Goal: Task Accomplishment & Management: Use online tool/utility

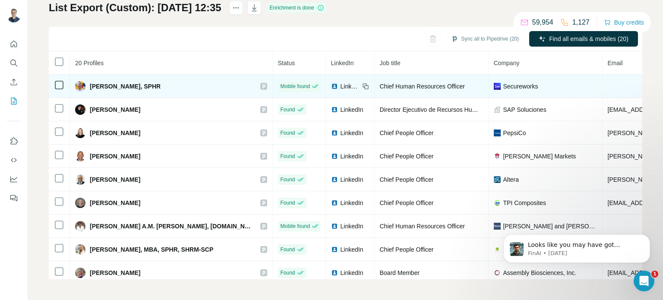
click at [95, 86] on span "[PERSON_NAME], SPHR" at bounding box center [125, 86] width 71 height 9
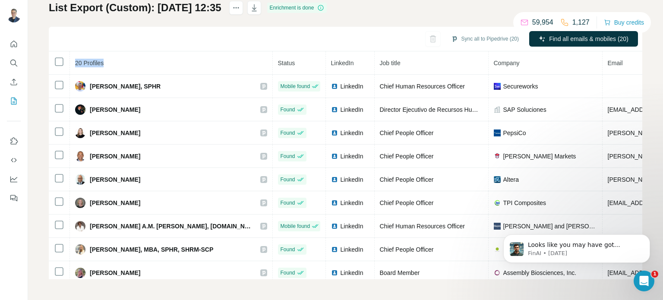
drag, startPoint x: 70, startPoint y: 57, endPoint x: 125, endPoint y: 59, distance: 54.9
click at [125, 59] on th "20 Profiles" at bounding box center [171, 62] width 203 height 23
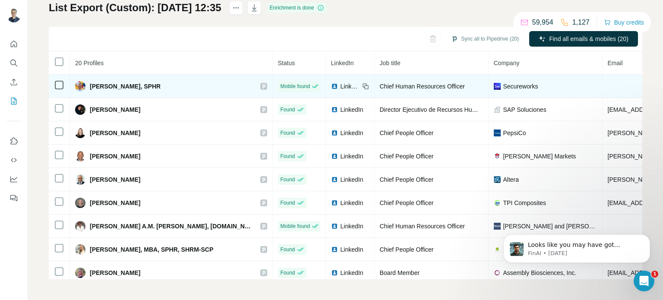
click at [101, 88] on span "[PERSON_NAME], SPHR" at bounding box center [125, 86] width 71 height 9
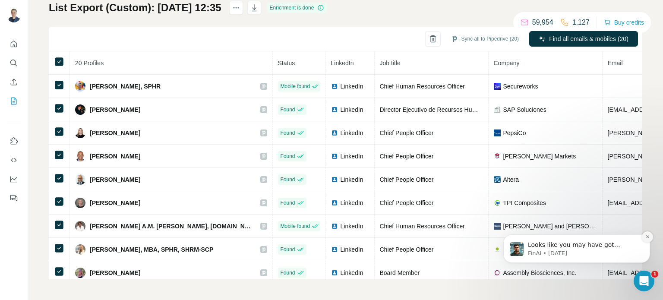
click at [646, 237] on icon "Dismiss notification" at bounding box center [648, 237] width 5 height 5
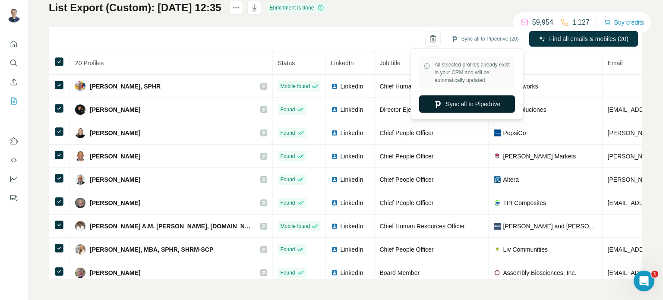
click at [463, 108] on button "Sync all to Pipedrive" at bounding box center [467, 103] width 96 height 17
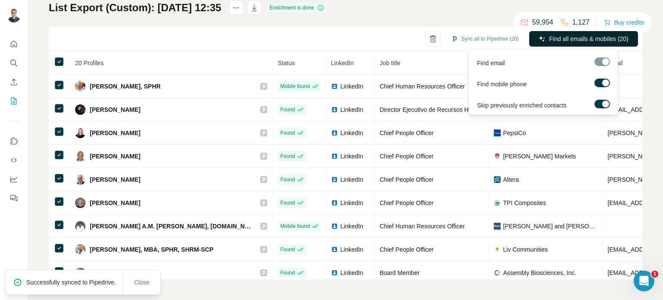
click at [565, 44] on button "Find all emails & mobiles (20)" at bounding box center [584, 39] width 109 height 16
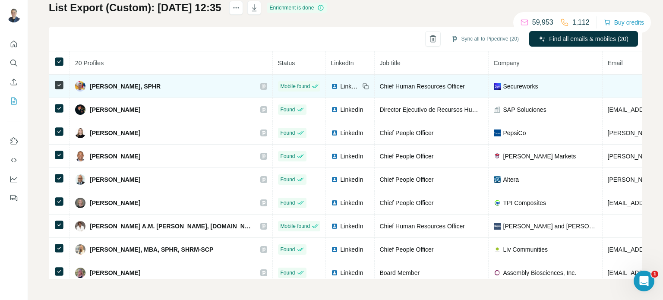
click at [130, 89] on span "[PERSON_NAME], SPHR" at bounding box center [125, 86] width 71 height 9
click at [86, 86] on div "[PERSON_NAME], SPHR" at bounding box center [118, 86] width 86 height 10
click at [102, 89] on span "[PERSON_NAME], SPHR" at bounding box center [125, 86] width 71 height 9
click at [54, 87] on td at bounding box center [59, 86] width 21 height 23
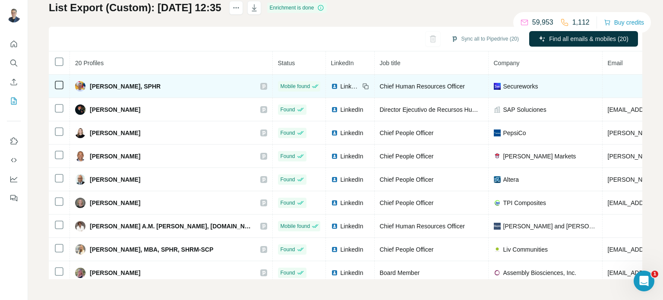
click at [100, 79] on td "[PERSON_NAME], SPHR" at bounding box center [171, 86] width 203 height 23
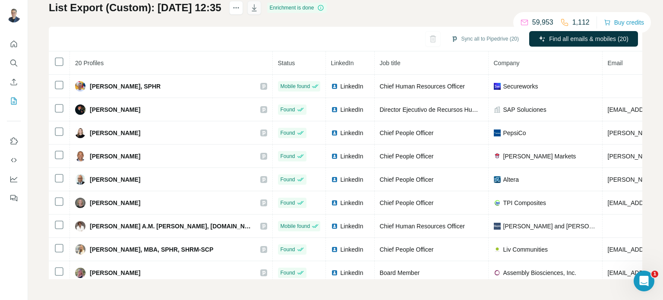
click at [259, 7] on icon "button" at bounding box center [254, 7] width 9 height 9
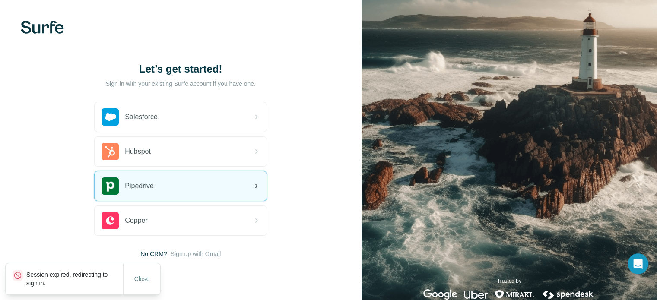
click at [152, 179] on div "Pipedrive" at bounding box center [128, 186] width 52 height 17
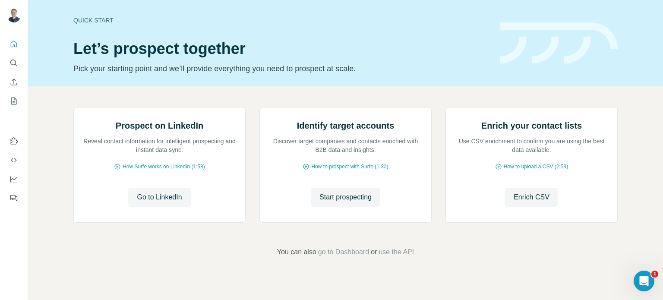
scroll to position [73, 0]
click at [343, 257] on span "go to Dashboard" at bounding box center [343, 252] width 51 height 10
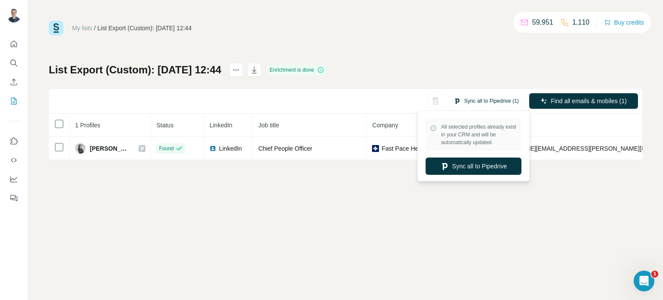
click at [466, 103] on button "Sync all to Pipedrive (1)" at bounding box center [486, 101] width 77 height 13
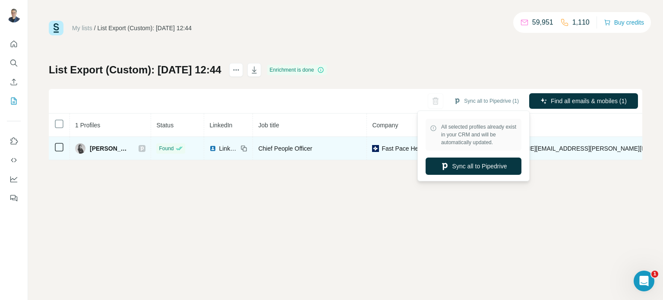
click at [49, 150] on td at bounding box center [59, 148] width 21 height 23
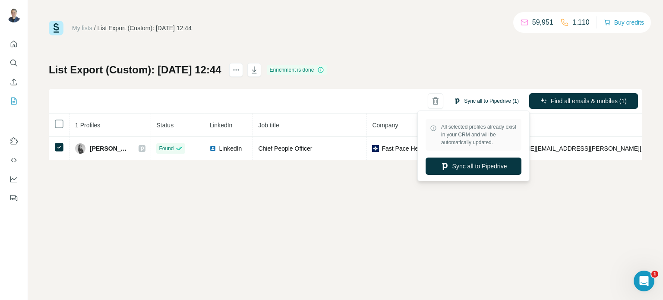
click at [472, 99] on button "Sync all to Pipedrive (1)" at bounding box center [486, 101] width 77 height 13
click at [466, 164] on button "Sync all to Pipedrive" at bounding box center [474, 166] width 96 height 17
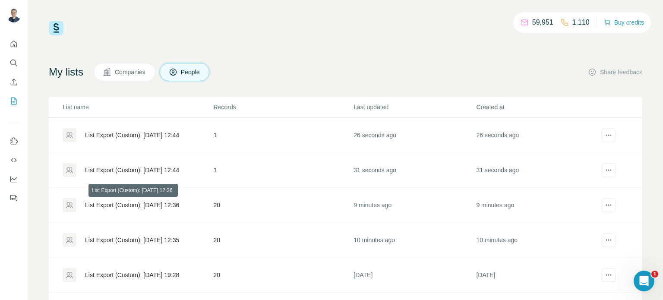
click at [116, 207] on div "List Export (Custom): 18/08/2025 12:36" at bounding box center [132, 205] width 94 height 9
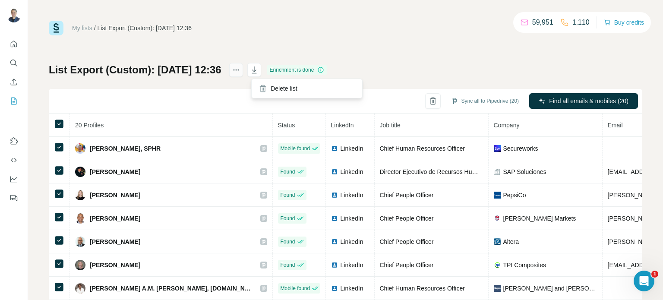
click at [243, 74] on button "actions" at bounding box center [236, 70] width 14 height 14
click at [259, 72] on icon "button" at bounding box center [254, 70] width 9 height 9
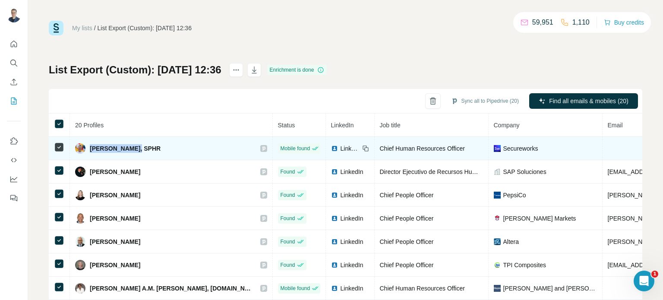
drag, startPoint x: 90, startPoint y: 147, endPoint x: 131, endPoint y: 143, distance: 41.2
click at [131, 143] on div "[PERSON_NAME], SPHR" at bounding box center [118, 148] width 86 height 10
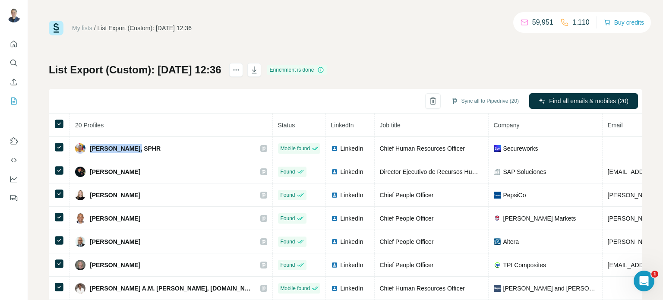
copy span "Albert Galarza"
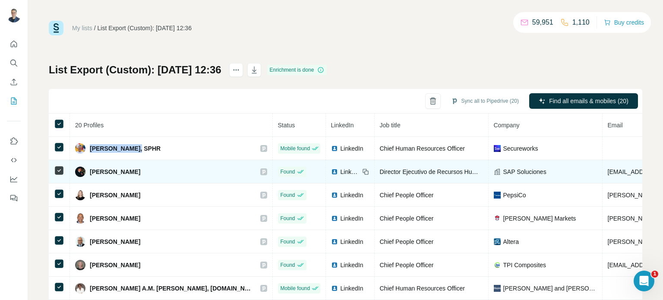
drag, startPoint x: 87, startPoint y: 171, endPoint x: 169, endPoint y: 168, distance: 82.1
click at [169, 168] on div "[PERSON_NAME]" at bounding box center [171, 172] width 192 height 10
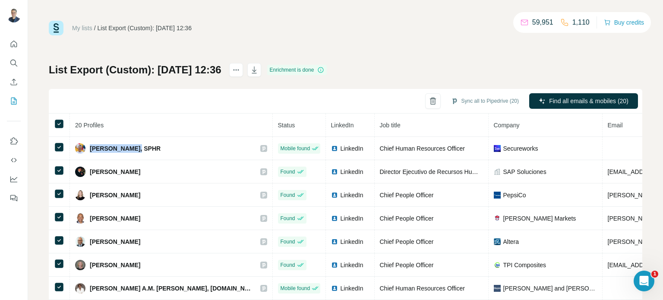
copy div "[PERSON_NAME]"
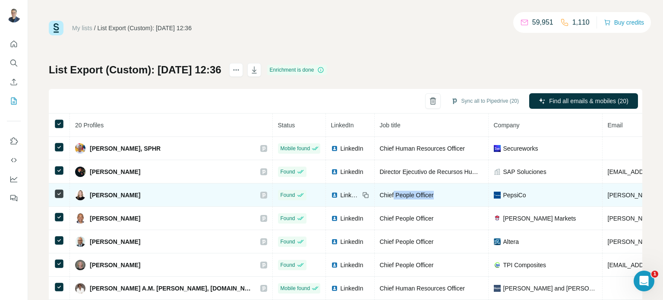
drag, startPoint x: 340, startPoint y: 193, endPoint x: 395, endPoint y: 190, distance: 55.0
click at [395, 190] on td "Chief People Officer" at bounding box center [432, 195] width 114 height 23
drag, startPoint x: 144, startPoint y: 196, endPoint x: 90, endPoint y: 197, distance: 54.4
click at [90, 197] on div "[PERSON_NAME]" at bounding box center [171, 195] width 192 height 10
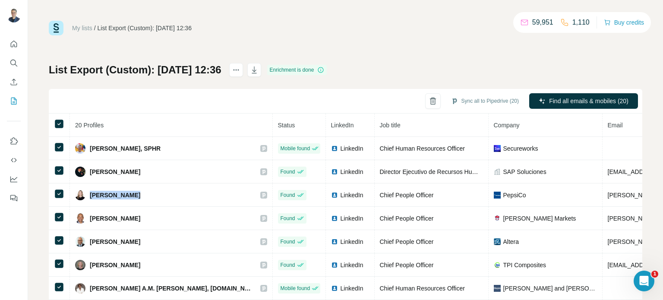
copy span "[PERSON_NAME]"
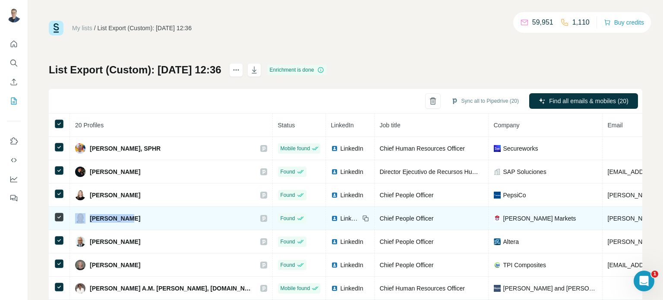
drag, startPoint x: 132, startPoint y: 216, endPoint x: 85, endPoint y: 221, distance: 47.4
click at [85, 221] on div "[PERSON_NAME]" at bounding box center [171, 218] width 192 height 10
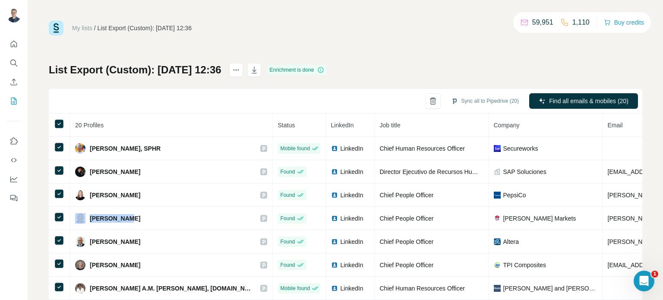
copy div "[PERSON_NAME]"
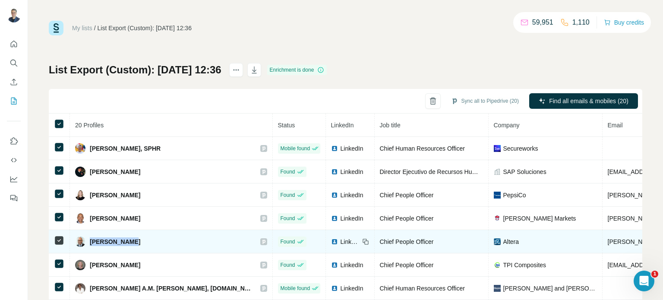
drag, startPoint x: 132, startPoint y: 240, endPoint x: 89, endPoint y: 243, distance: 43.3
click at [89, 243] on div "[PERSON_NAME]" at bounding box center [171, 242] width 192 height 10
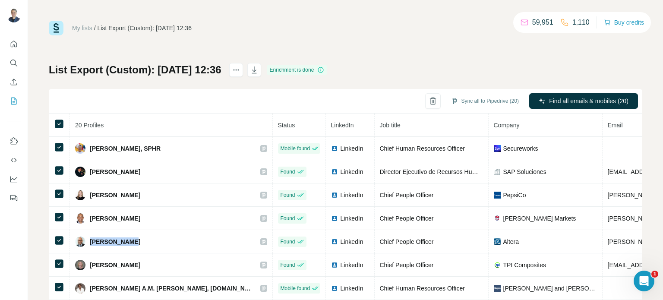
copy span "[PERSON_NAME]"
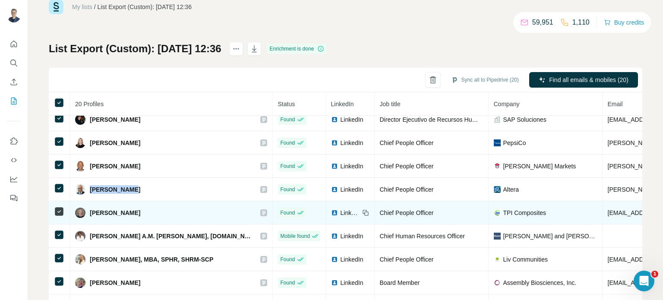
scroll to position [43, 0]
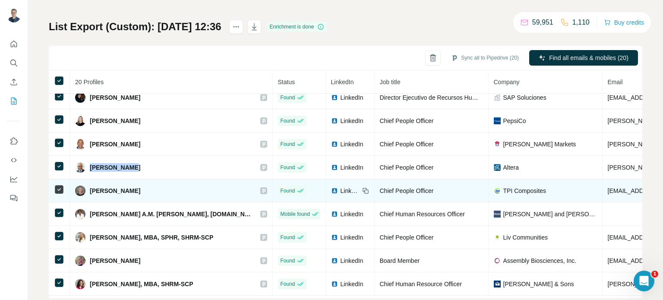
drag, startPoint x: 166, startPoint y: 188, endPoint x: 86, endPoint y: 190, distance: 79.5
click at [86, 190] on div "[PERSON_NAME]" at bounding box center [171, 191] width 192 height 10
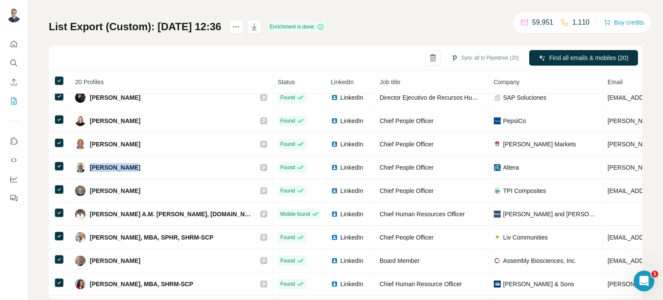
copy div "[PERSON_NAME]"
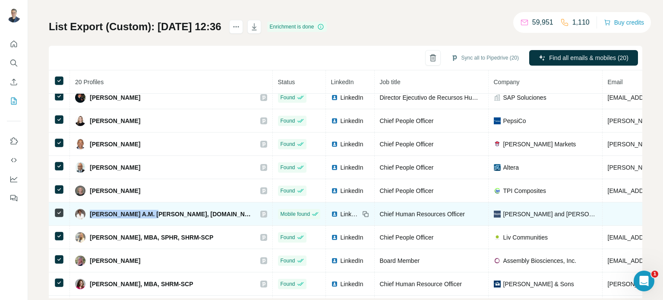
drag, startPoint x: 90, startPoint y: 211, endPoint x: 155, endPoint y: 213, distance: 64.8
click at [155, 213] on span "[PERSON_NAME] A.M. [PERSON_NAME], [DOMAIN_NAME]." at bounding box center [171, 214] width 162 height 9
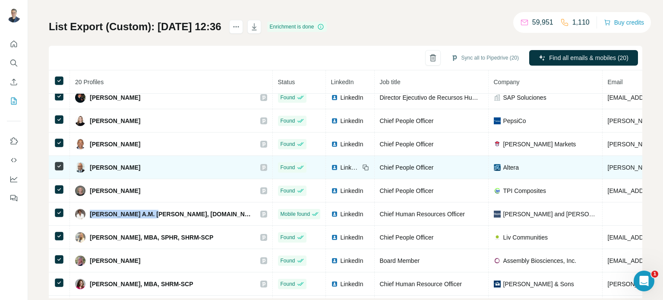
copy span "Denise A.M. Townsend"
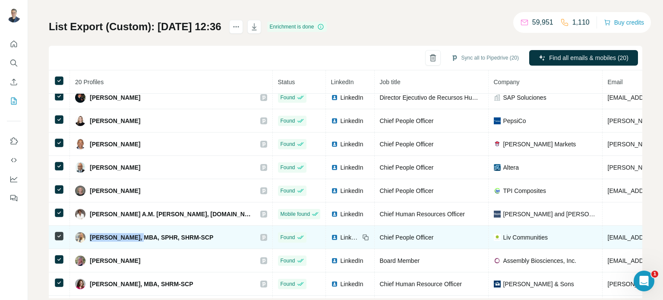
drag, startPoint x: 89, startPoint y: 234, endPoint x: 133, endPoint y: 234, distance: 44.5
click at [133, 234] on div "[PERSON_NAME], MBA, SPHR, SHRM-SCP" at bounding box center [144, 237] width 138 height 10
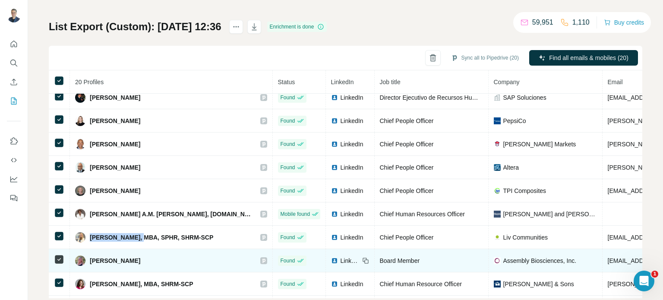
copy span "Jennifer Koster"
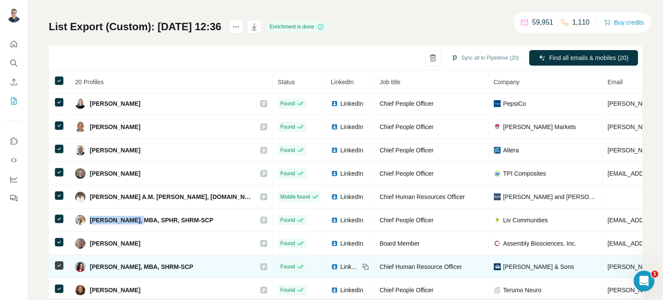
scroll to position [117, 0]
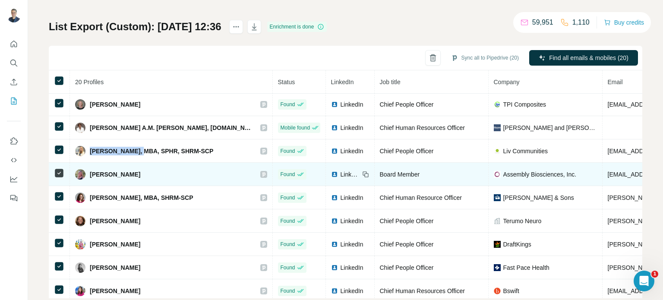
drag, startPoint x: 136, startPoint y: 174, endPoint x: 86, endPoint y: 178, distance: 50.2
click at [86, 178] on td "[PERSON_NAME]" at bounding box center [171, 174] width 203 height 23
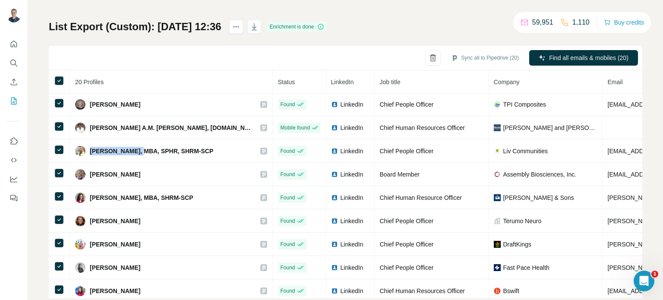
copy div "[PERSON_NAME]"
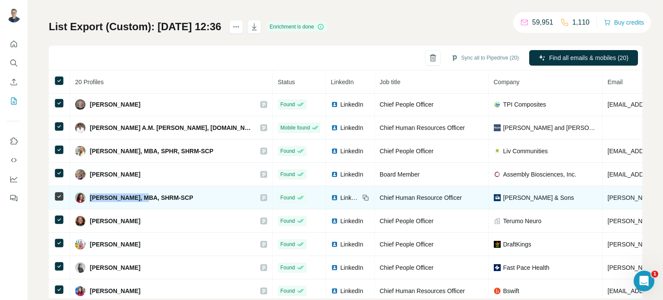
drag, startPoint x: 143, startPoint y: 193, endPoint x: 90, endPoint y: 194, distance: 53.6
click at [90, 194] on span "[PERSON_NAME], MBA, SHRM-SCP" at bounding box center [142, 197] width 104 height 9
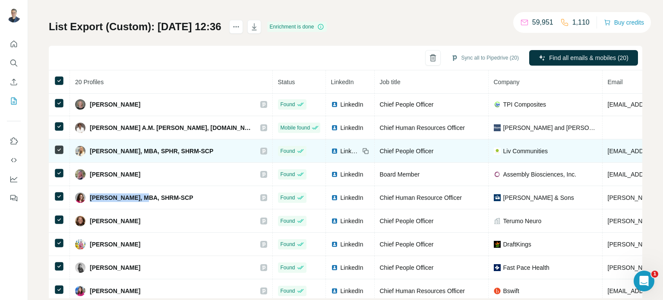
copy span "Joan M. Morehead"
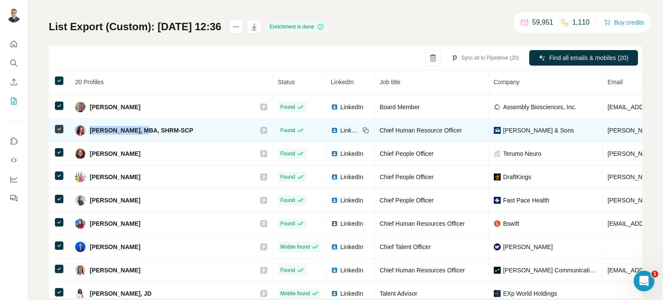
scroll to position [204, 0]
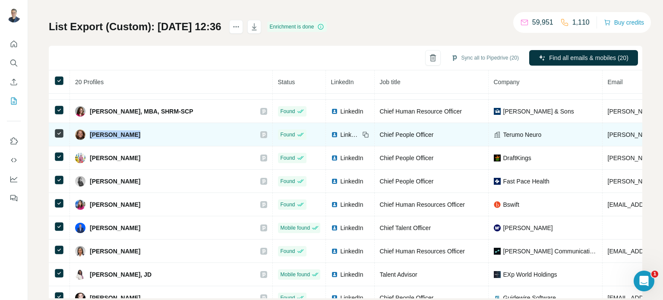
drag, startPoint x: 140, startPoint y: 137, endPoint x: 90, endPoint y: 138, distance: 49.7
click at [90, 138] on td "[PERSON_NAME]" at bounding box center [171, 134] width 203 height 23
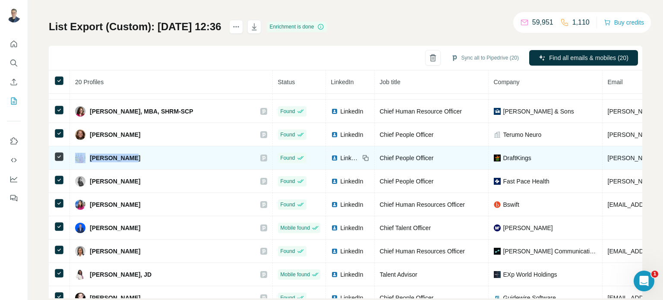
drag, startPoint x: 135, startPoint y: 157, endPoint x: 83, endPoint y: 156, distance: 52.3
click at [83, 156] on div "[PERSON_NAME]" at bounding box center [171, 158] width 192 height 10
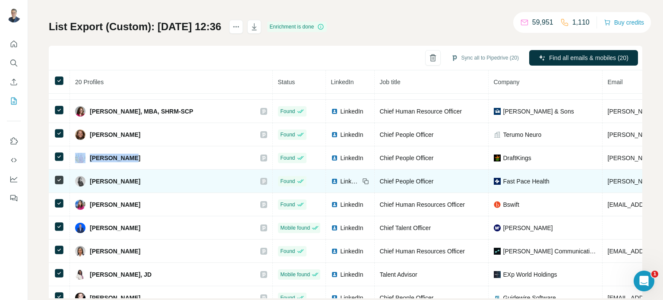
drag, startPoint x: 140, startPoint y: 181, endPoint x: 88, endPoint y: 178, distance: 51.5
click at [88, 178] on div "[PERSON_NAME]" at bounding box center [171, 181] width 192 height 10
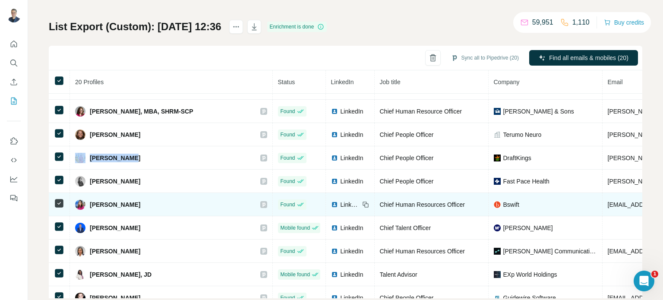
drag, startPoint x: 162, startPoint y: 202, endPoint x: 89, endPoint y: 200, distance: 73.4
click at [89, 200] on div "[PERSON_NAME]" at bounding box center [171, 205] width 192 height 10
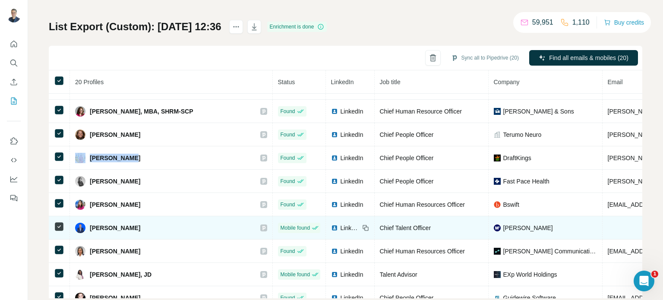
scroll to position [263, 0]
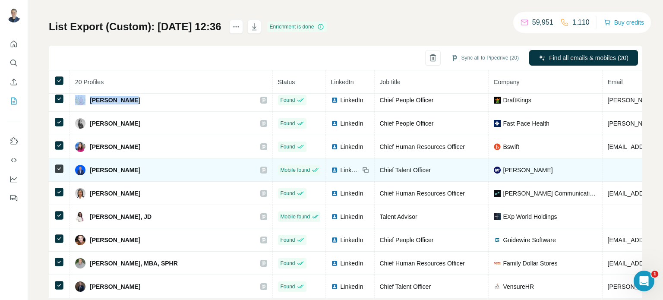
drag, startPoint x: 150, startPoint y: 168, endPoint x: 89, endPoint y: 166, distance: 61.4
click at [89, 166] on div "[PERSON_NAME]" at bounding box center [171, 170] width 192 height 10
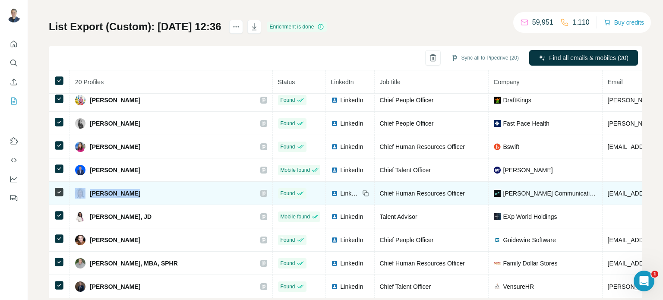
drag, startPoint x: 134, startPoint y: 191, endPoint x: 84, endPoint y: 194, distance: 50.6
click at [84, 194] on div "[PERSON_NAME]" at bounding box center [171, 193] width 192 height 10
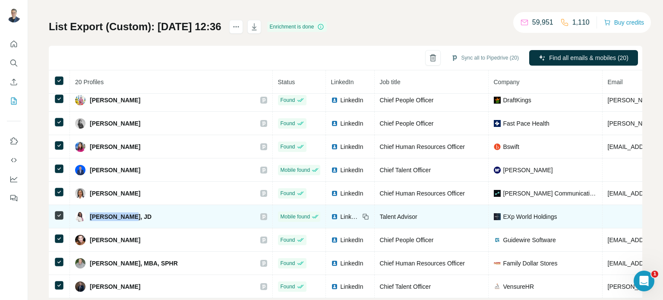
drag, startPoint x: 130, startPoint y: 214, endPoint x: 88, endPoint y: 214, distance: 42.3
click at [88, 214] on div "[PERSON_NAME], JD" at bounding box center [113, 217] width 76 height 10
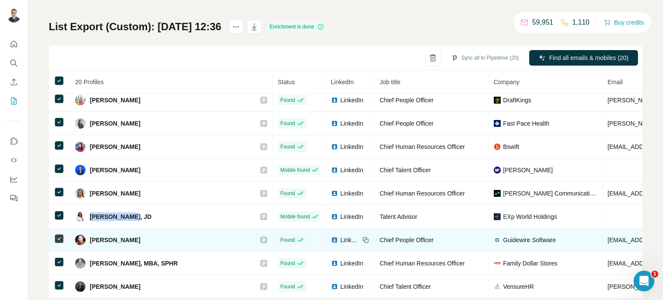
drag, startPoint x: 149, startPoint y: 239, endPoint x: 89, endPoint y: 238, distance: 59.2
click at [89, 238] on div "[PERSON_NAME]" at bounding box center [171, 240] width 192 height 10
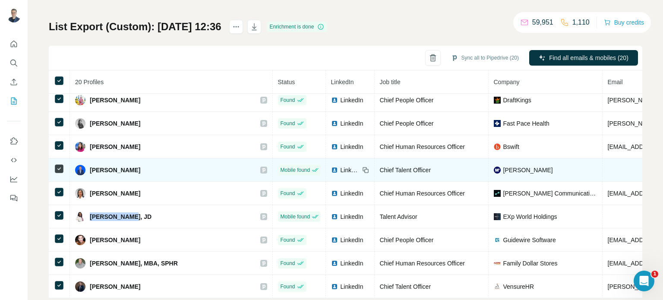
scroll to position [62, 0]
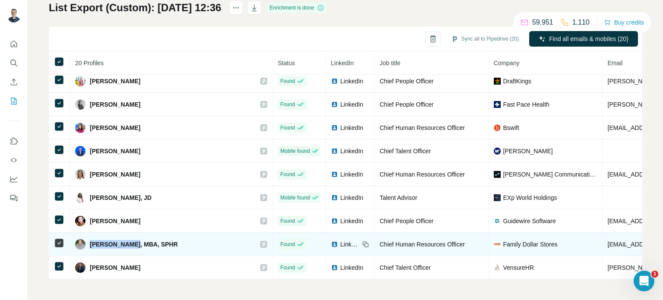
drag, startPoint x: 91, startPoint y: 240, endPoint x: 129, endPoint y: 241, distance: 38.0
click at [129, 241] on span "[PERSON_NAME], MBA, SPHR" at bounding box center [134, 244] width 88 height 9
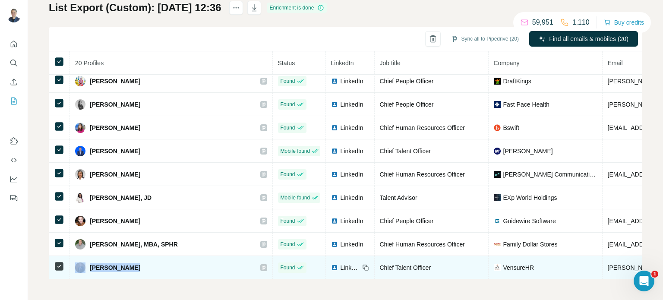
drag, startPoint x: 150, startPoint y: 262, endPoint x: 85, endPoint y: 265, distance: 65.3
click at [85, 265] on div "[PERSON_NAME]" at bounding box center [171, 268] width 192 height 10
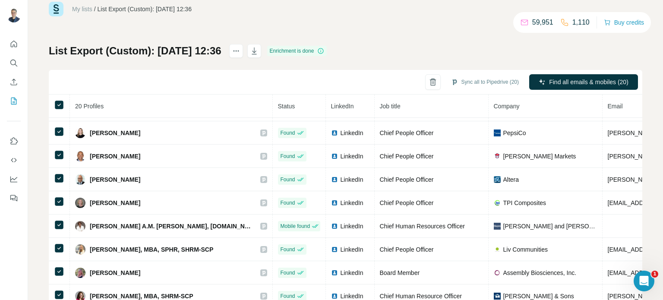
scroll to position [0, 0]
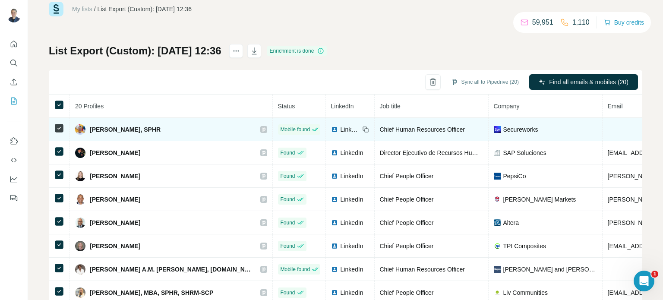
drag, startPoint x: 160, startPoint y: 130, endPoint x: 91, endPoint y: 125, distance: 69.3
click at [91, 125] on div "[PERSON_NAME], SPHR" at bounding box center [171, 129] width 192 height 10
